Goal: Information Seeking & Learning: Learn about a topic

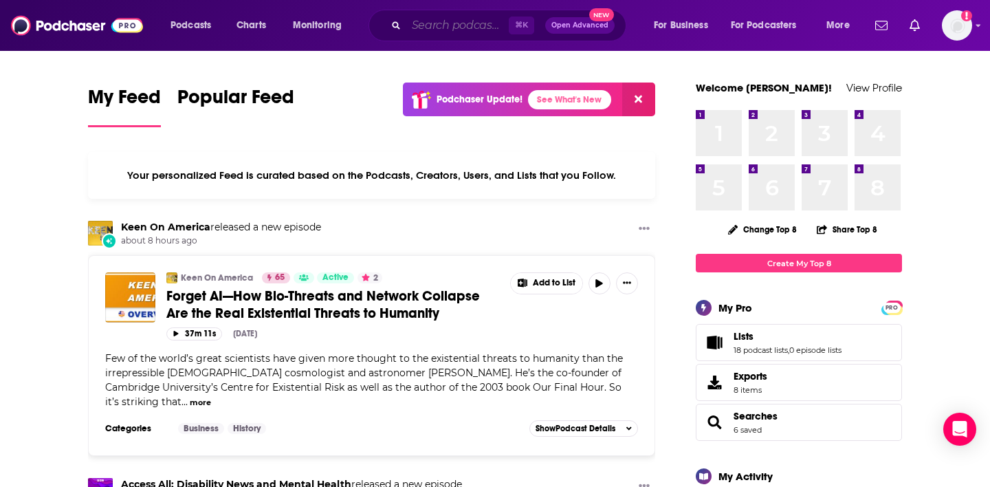
click at [473, 20] on input "Search podcasts, credits, & more..." at bounding box center [457, 25] width 102 height 22
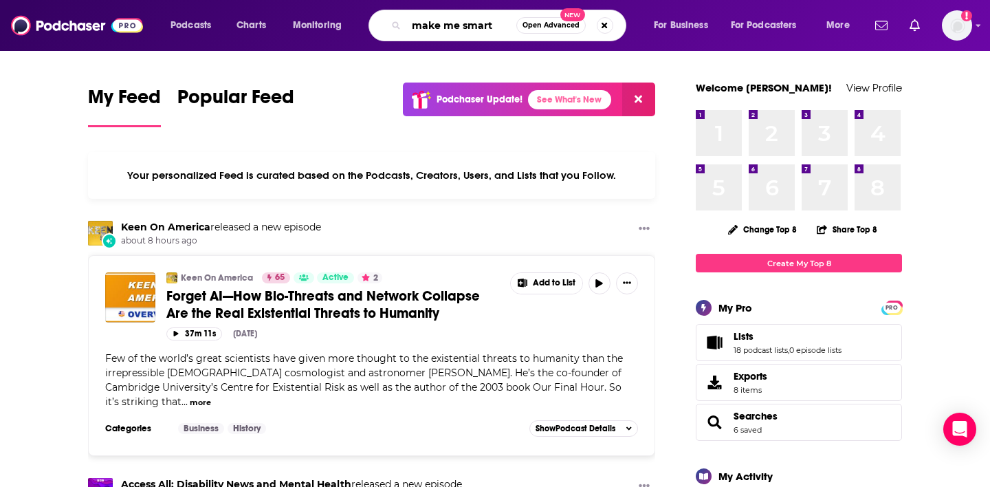
type input "make me smart"
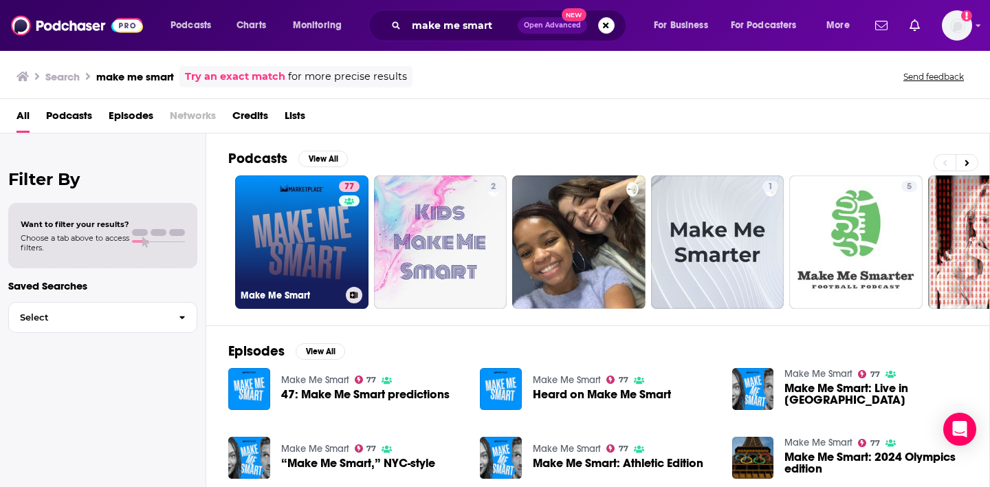
click at [304, 235] on link "77 Make Me Smart" at bounding box center [301, 241] width 133 height 133
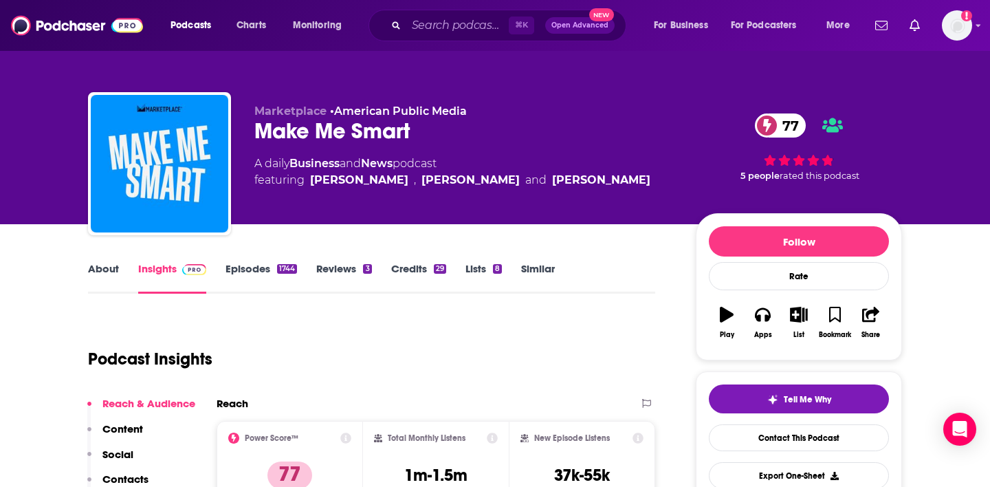
click at [445, 38] on div "⌘ K Open Advanced New" at bounding box center [497, 26] width 258 height 32
click at [428, 23] on input "Search podcasts, credits, & more..." at bounding box center [457, 25] width 102 height 22
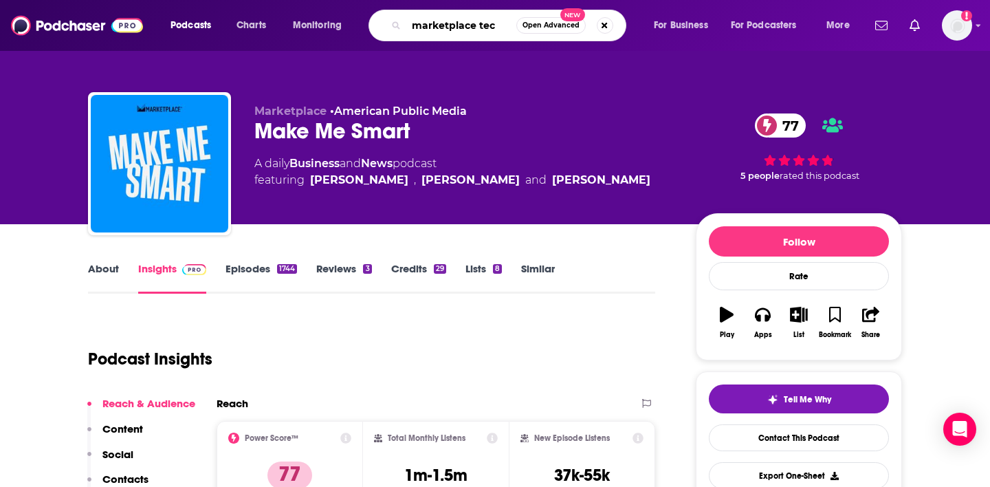
type input "marketplace tech"
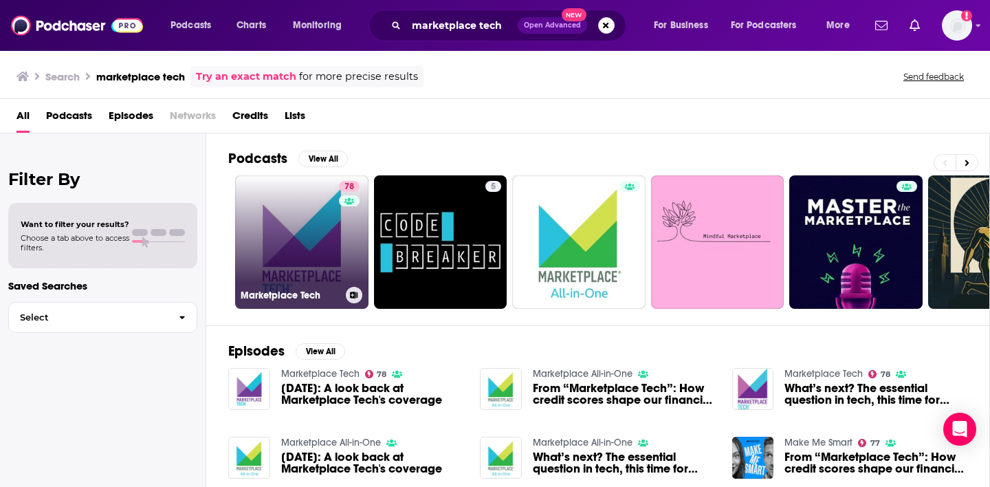
click at [291, 280] on link "78 Marketplace Tech" at bounding box center [301, 241] width 133 height 133
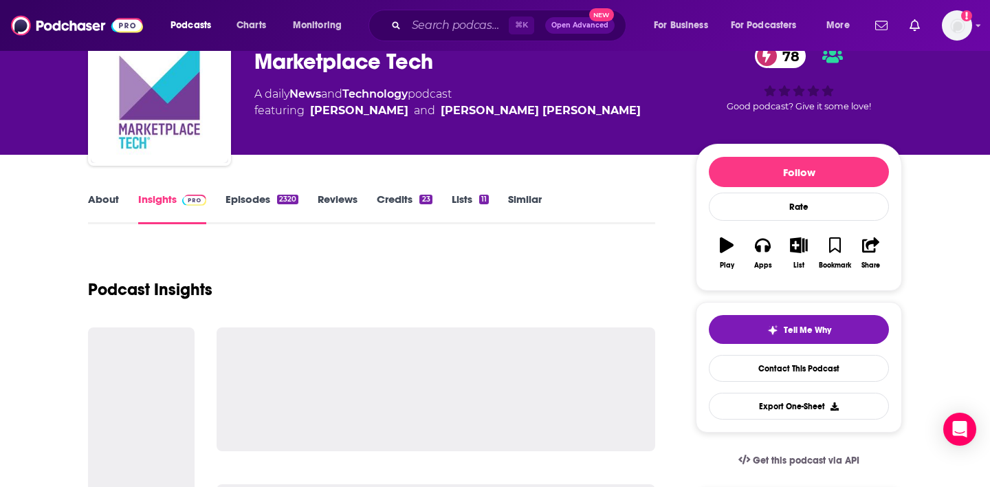
scroll to position [73, 0]
